Goal: Browse casually

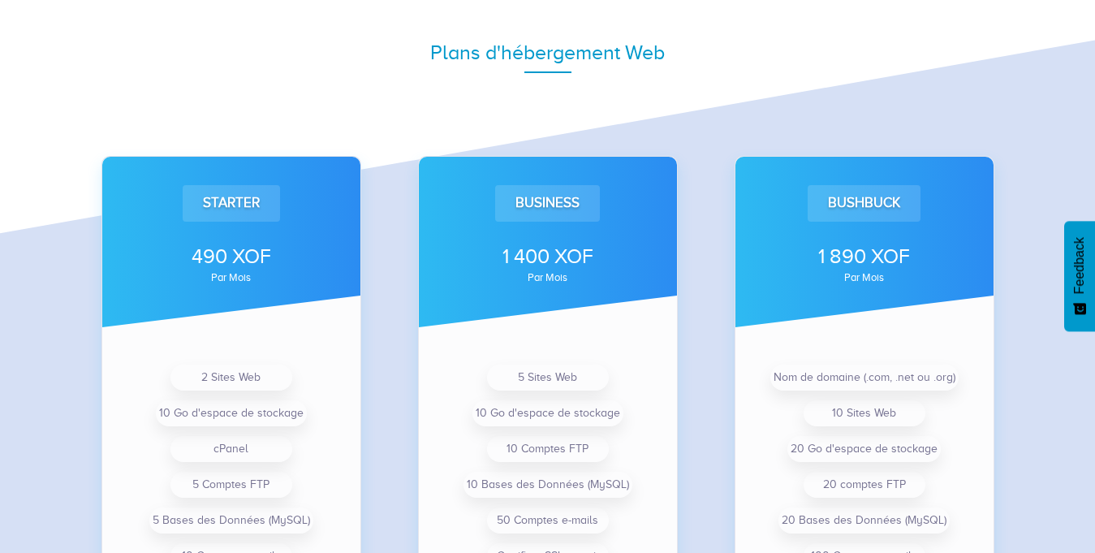
scroll to position [1095, 0]
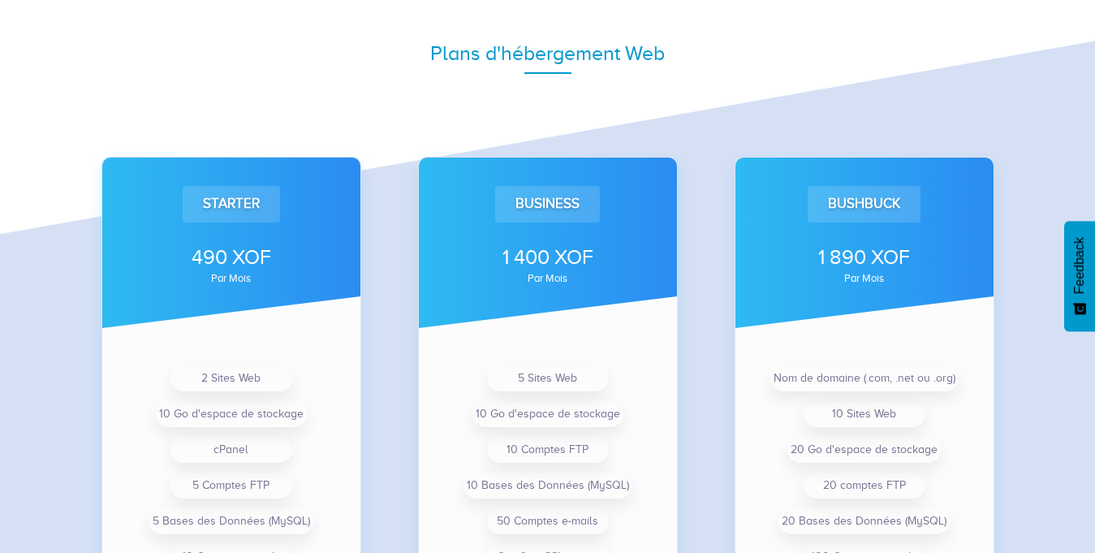
click at [1017, 389] on div "Bushbuck 1 890 XOF par mois Nom de domaine (.com, .net ou .org) 10 Sites Web 20…" at bounding box center [864, 426] width 317 height 668
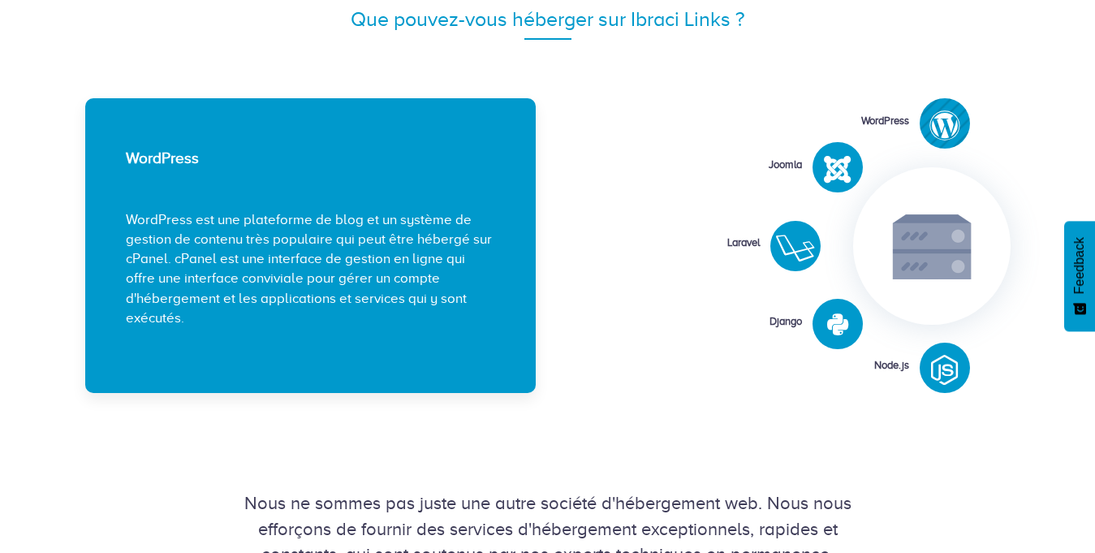
scroll to position [1945, 0]
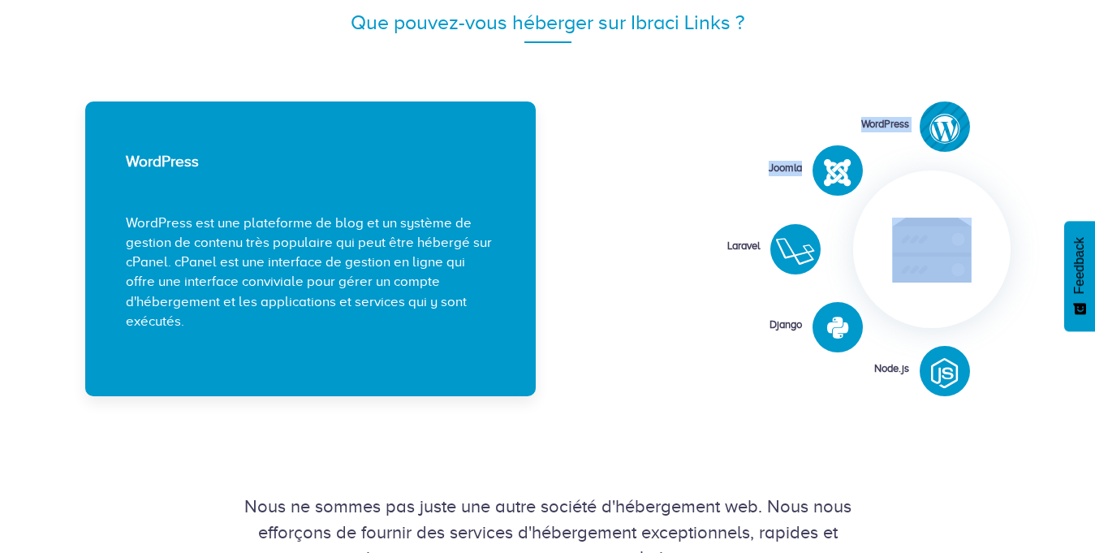
drag, startPoint x: 801, startPoint y: 246, endPoint x: 730, endPoint y: 360, distance: 133.8
click at [733, 348] on div "WordPress [GEOGRAPHIC_DATA] [GEOGRAPHIC_DATA] [GEOGRAPHIC_DATA]" at bounding box center [785, 248] width 451 height 295
click at [792, 253] on icon at bounding box center [795, 251] width 39 height 31
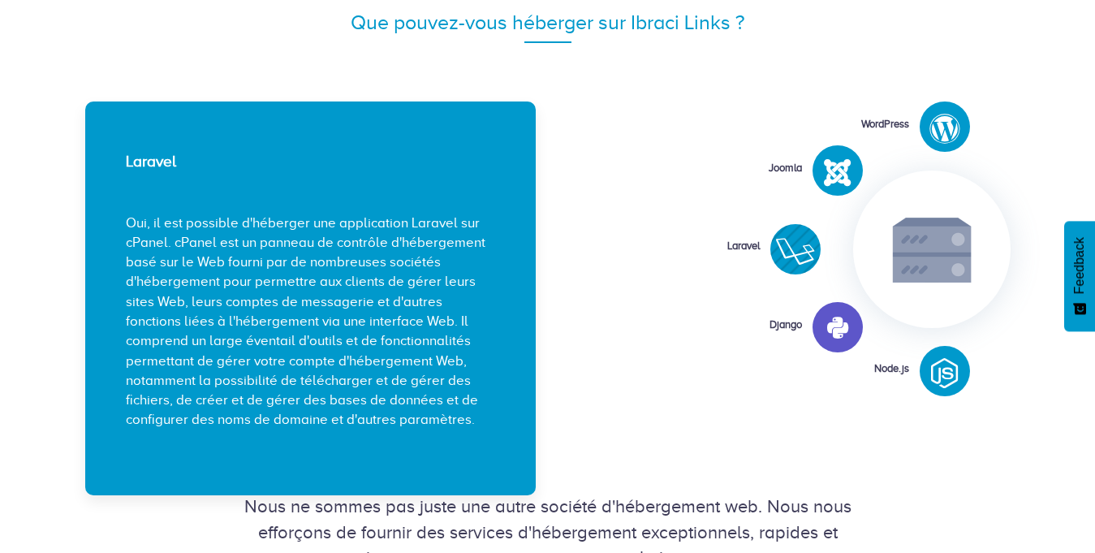
click at [829, 321] on icon at bounding box center [837, 328] width 21 height 24
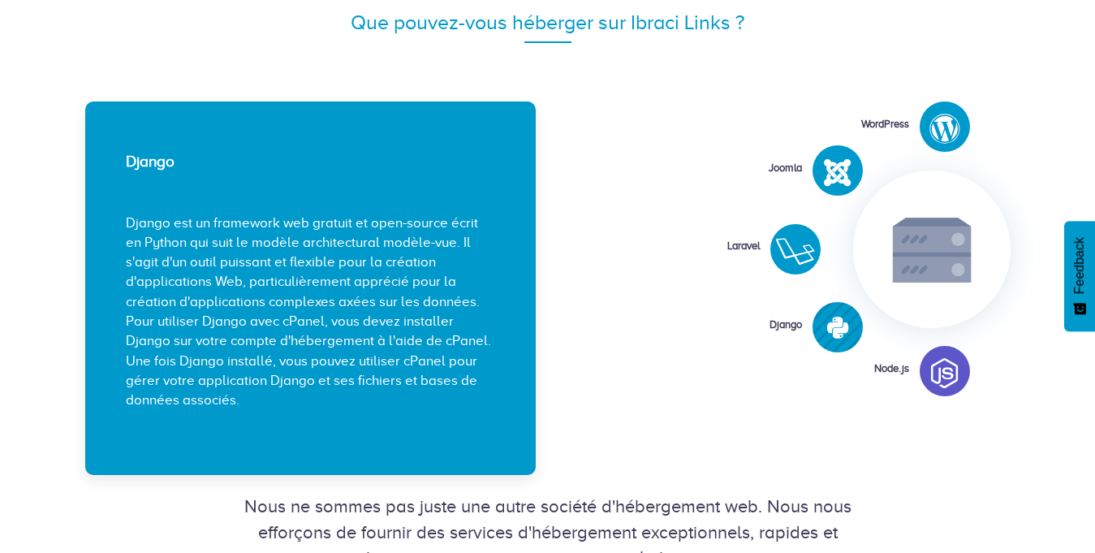
click at [941, 386] on icon at bounding box center [944, 373] width 27 height 31
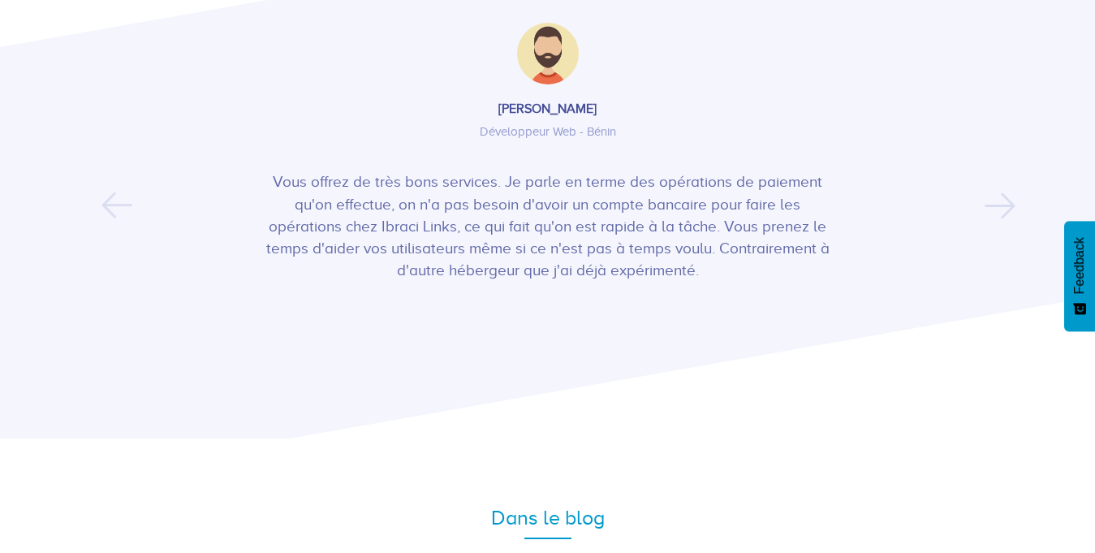
scroll to position [2744, 0]
click at [995, 206] on button "Next" at bounding box center [990, 194] width 10 height 24
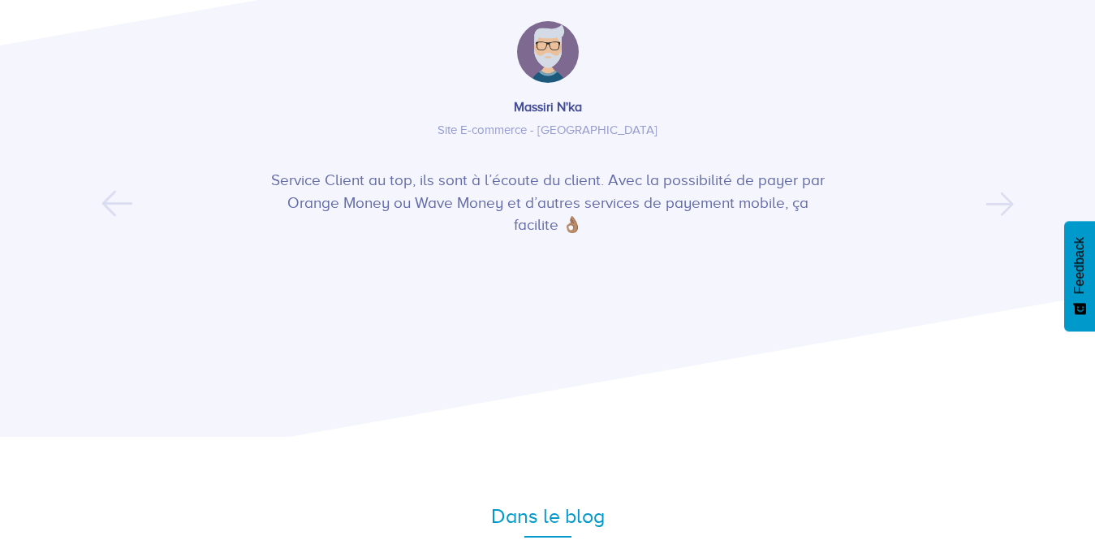
click at [995, 206] on button "Next" at bounding box center [990, 194] width 10 height 24
click at [995, 205] on button "Next" at bounding box center [990, 194] width 10 height 24
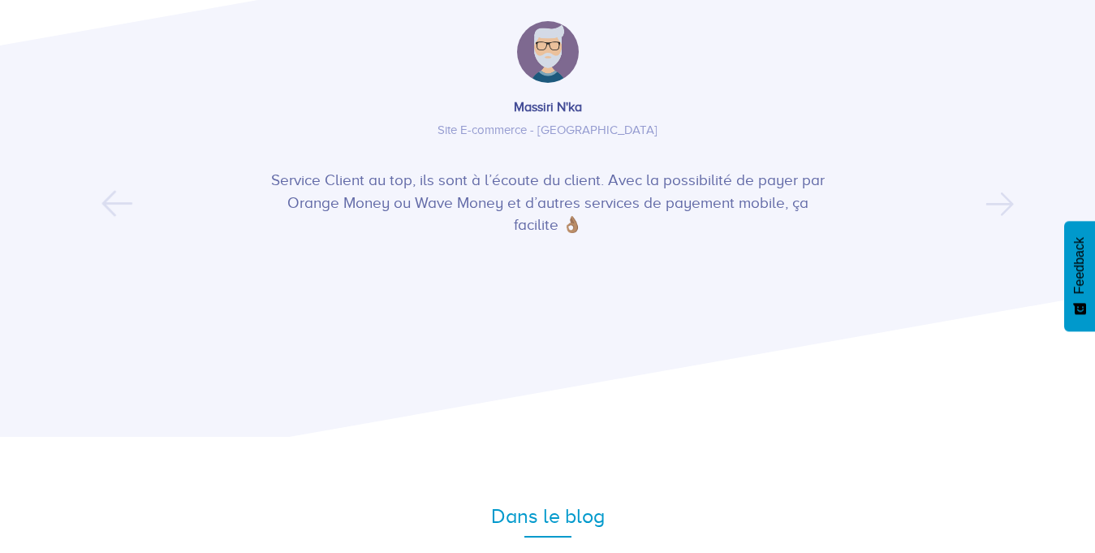
click at [995, 205] on button "Next" at bounding box center [990, 194] width 10 height 24
click at [111, 206] on button "Previous" at bounding box center [106, 194] width 10 height 24
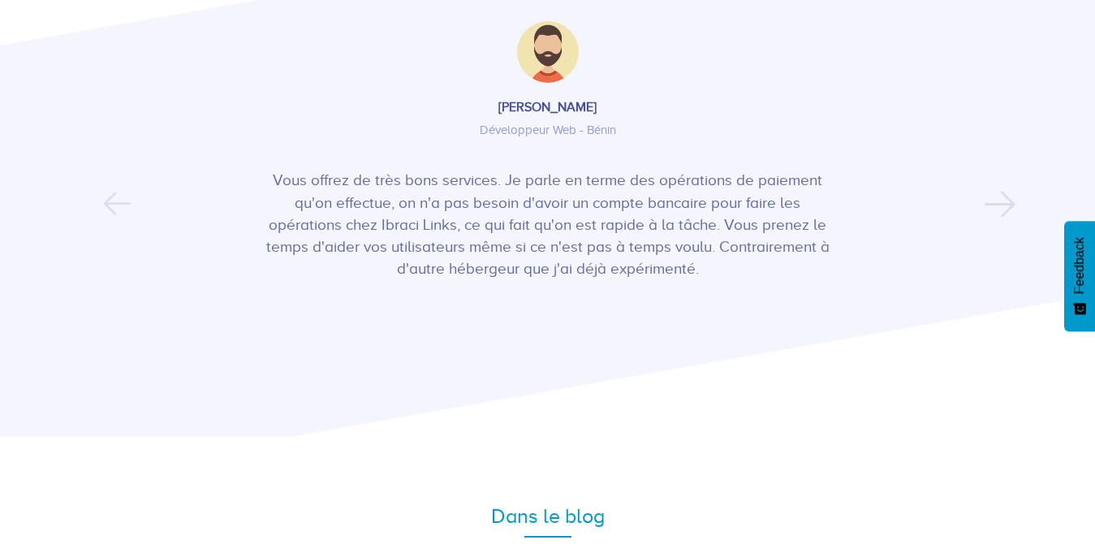
click at [111, 206] on button "Previous" at bounding box center [106, 194] width 10 height 24
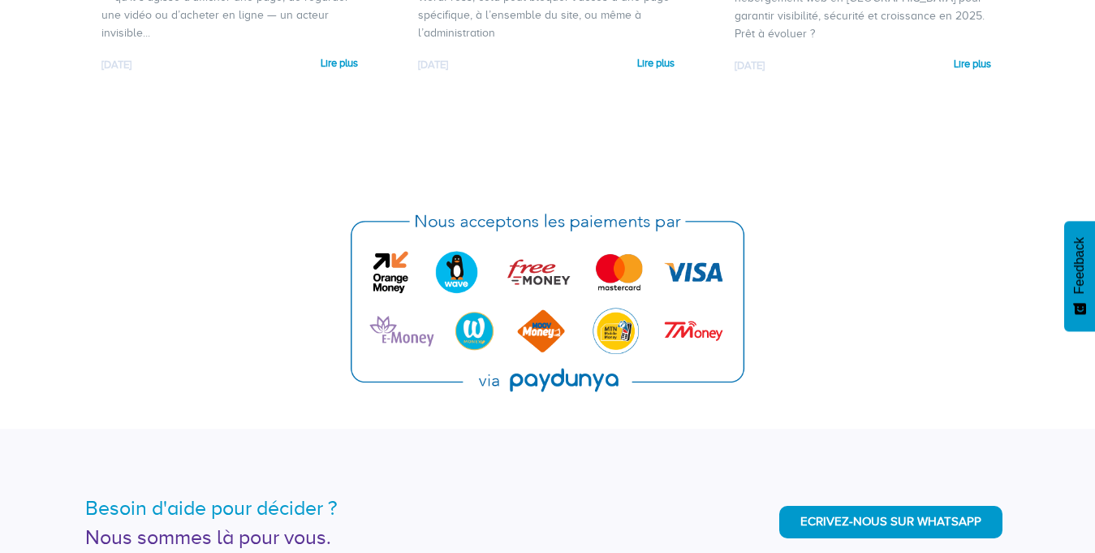
scroll to position [3610, 0]
